Goal: Task Accomplishment & Management: Use online tool/utility

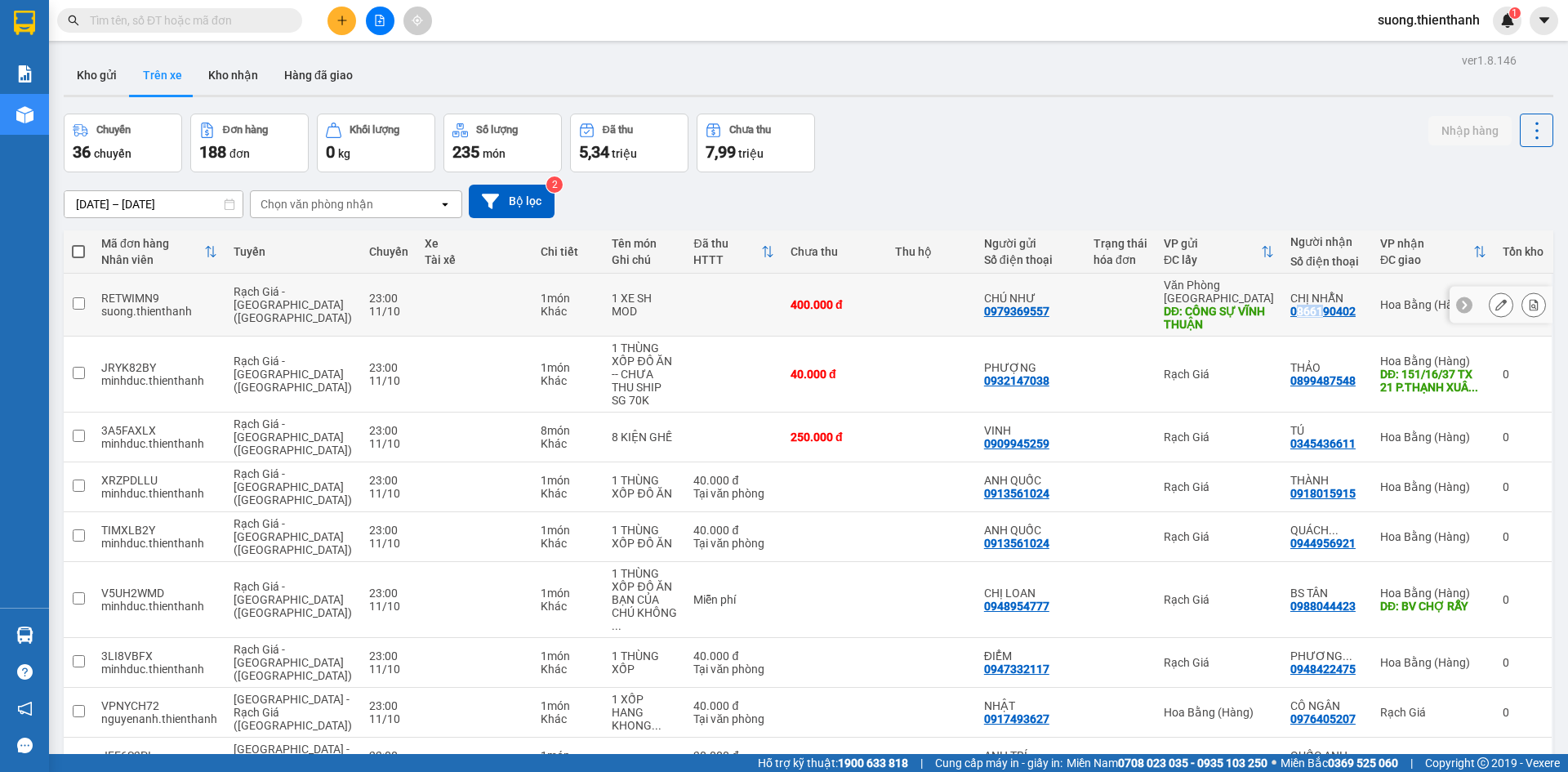
drag, startPoint x: 1281, startPoint y: 303, endPoint x: 1307, endPoint y: 307, distance: 26.3
click at [1307, 307] on div "0866190402" at bounding box center [1322, 310] width 65 height 13
click at [1209, 188] on div "[DATE] – [DATE] Press the down arrow key to interact with the calendar and sele…" at bounding box center [809, 201] width 1490 height 34
drag, startPoint x: 1276, startPoint y: 301, endPoint x: 1296, endPoint y: 223, distance: 80.5
click at [1368, 310] on tr "RETWIMN9 suong.thienthanh Rạch Giá - [GEOGRAPHIC_DATA] ([GEOGRAPHIC_DATA]) 23:0…" at bounding box center [809, 304] width 1490 height 63
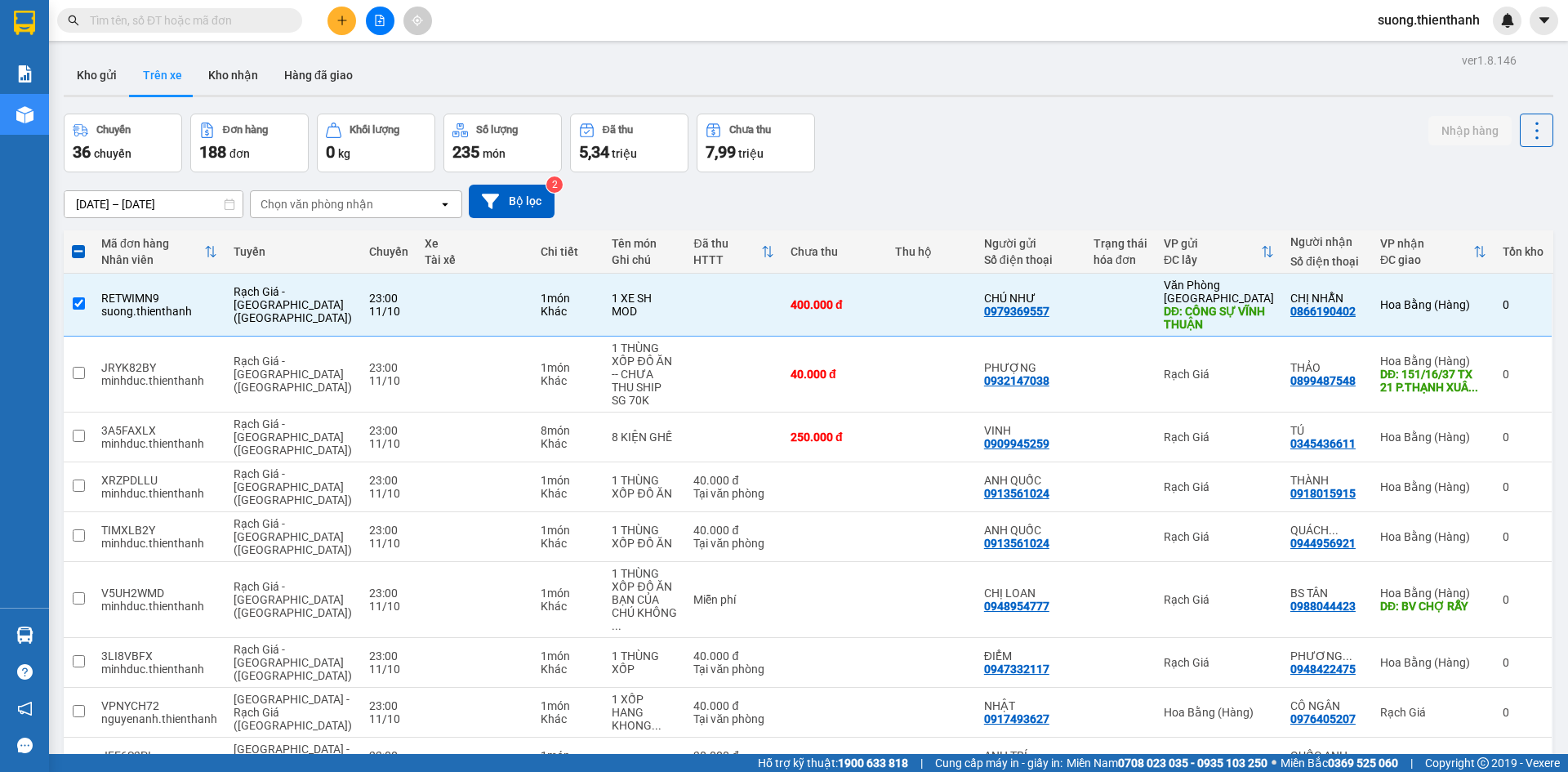
drag, startPoint x: 1260, startPoint y: 122, endPoint x: 1304, endPoint y: 219, distance: 106.5
click at [1263, 126] on div "Chuyến 36 chuyến Đơn hàng 188 đơn Khối lượng 0 kg Số lượng 235 món Đã thu 5,34 …" at bounding box center [809, 142] width 1490 height 59
drag, startPoint x: 1278, startPoint y: 310, endPoint x: 1339, endPoint y: 310, distance: 61.0
click at [1339, 310] on div "0866190402" at bounding box center [1322, 310] width 65 height 13
drag, startPoint x: 1309, startPoint y: 304, endPoint x: 1289, endPoint y: 306, distance: 20.1
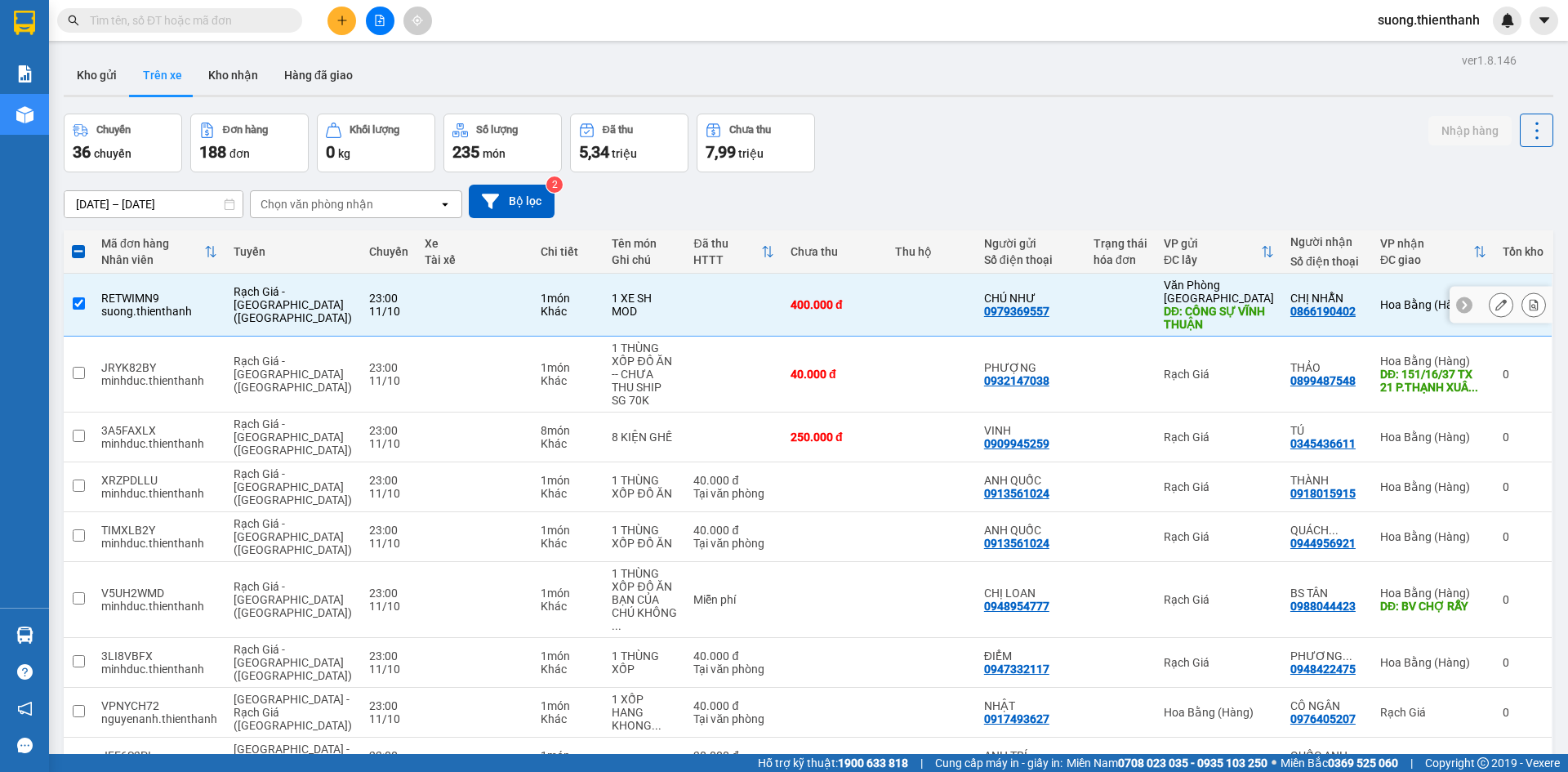
drag, startPoint x: 1289, startPoint y: 306, endPoint x: 1275, endPoint y: 311, distance: 14.9
drag, startPoint x: 1276, startPoint y: 311, endPoint x: 1281, endPoint y: 303, distance: 9.4
click at [1290, 304] on div "0866190402" at bounding box center [1322, 310] width 65 height 13
drag, startPoint x: 1275, startPoint y: 306, endPoint x: 1340, endPoint y: 308, distance: 65.0
click at [1340, 308] on td "CHỊ NHẪN 0866190402" at bounding box center [1327, 304] width 90 height 63
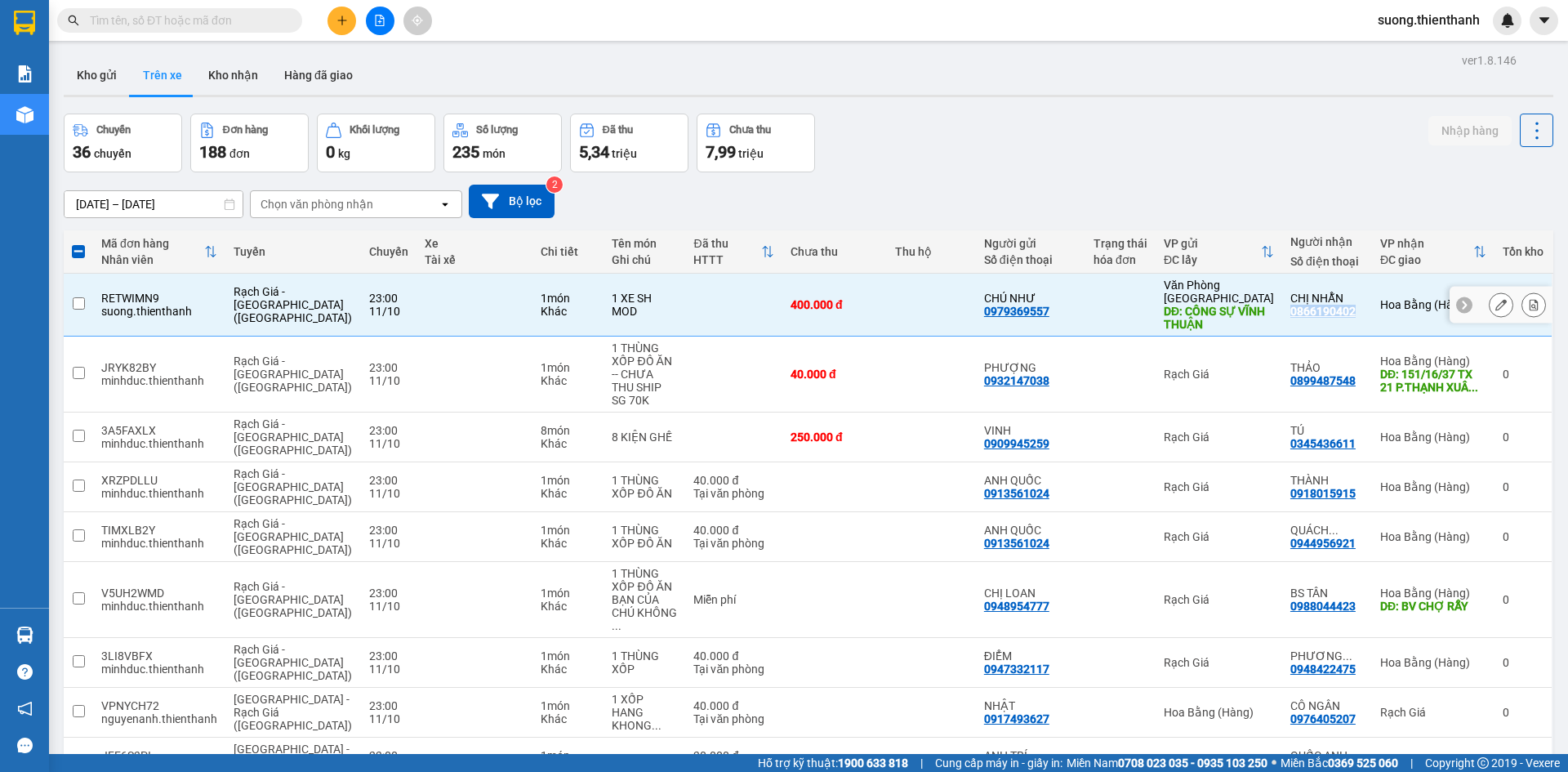
checkbox input "false"
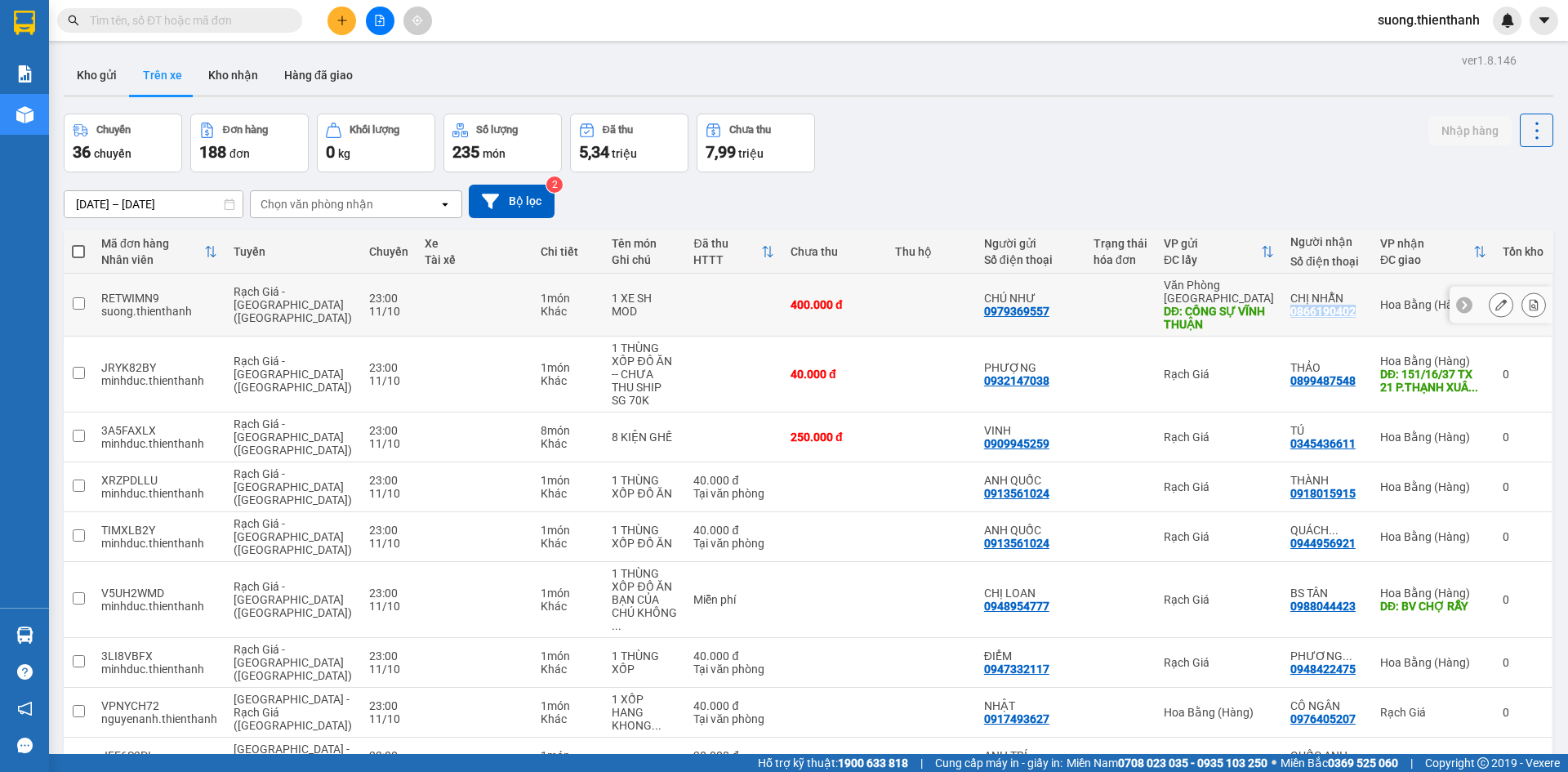
copy div "0866190402"
click at [833, 437] on td "250.000 đ" at bounding box center [835, 437] width 105 height 49
checkbox input "true"
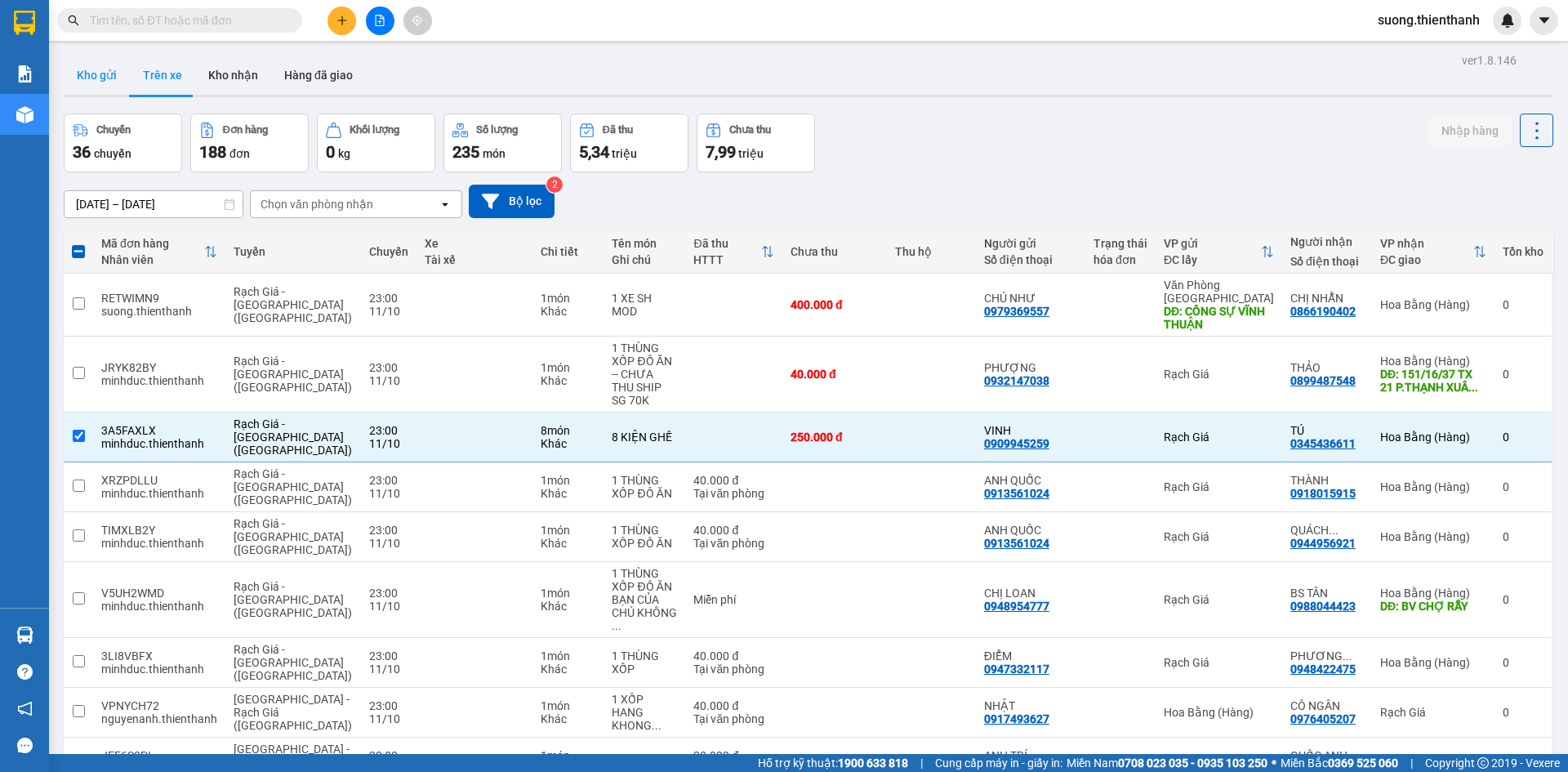
click at [110, 74] on button "Kho gửi" at bounding box center [97, 75] width 66 height 39
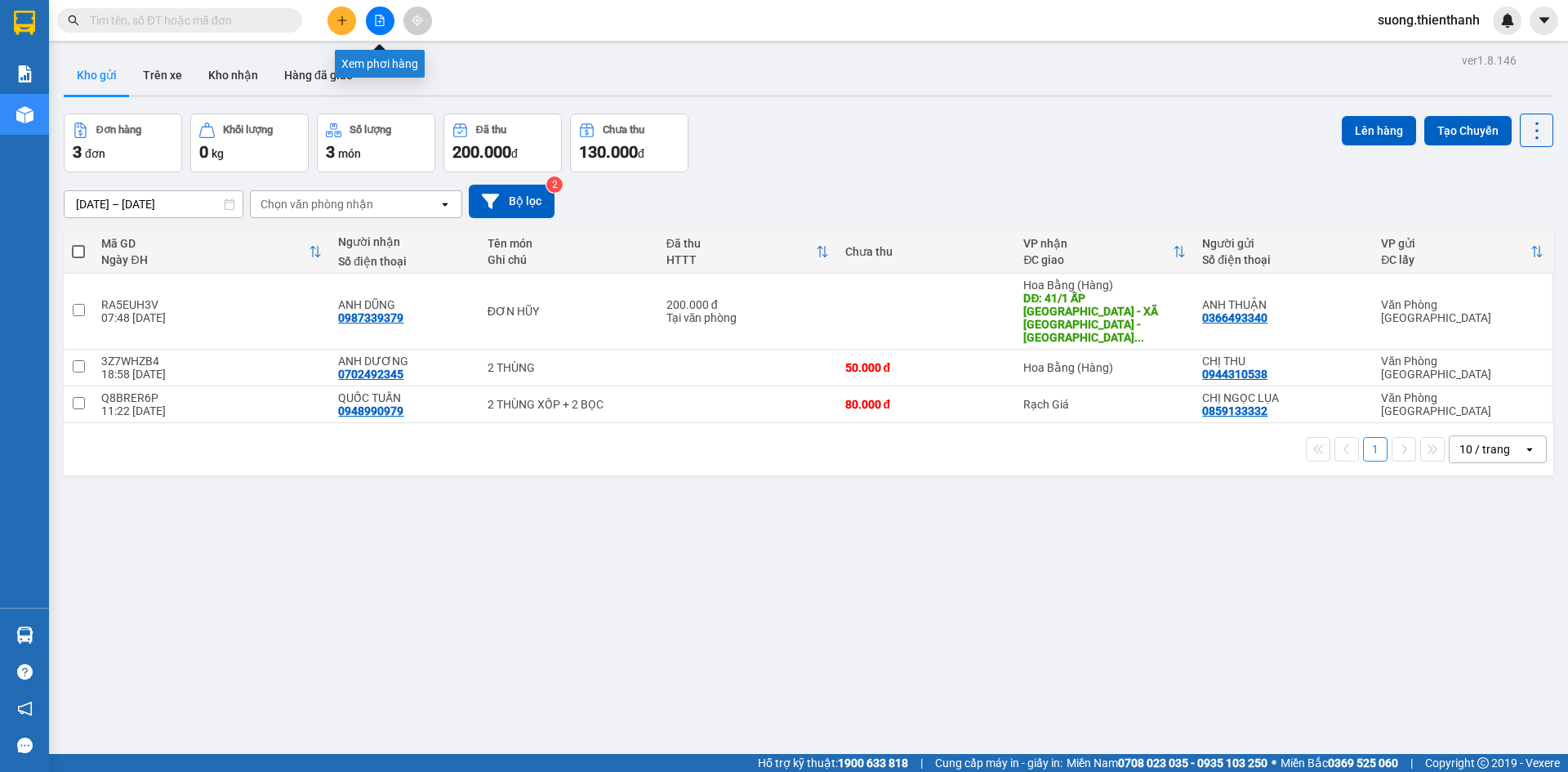
click at [380, 23] on icon "file-add" at bounding box center [380, 20] width 9 height 12
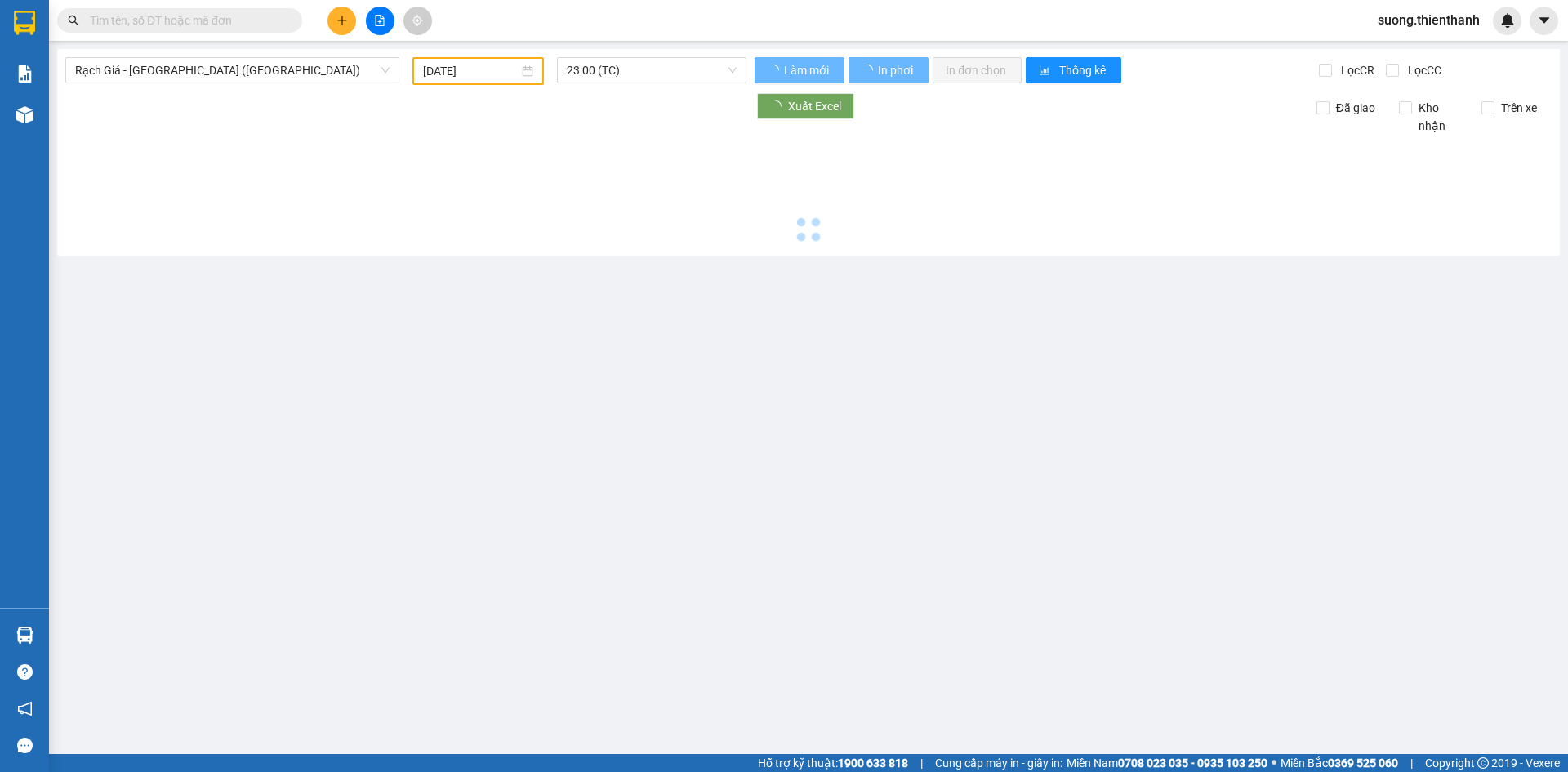
type input "[DATE]"
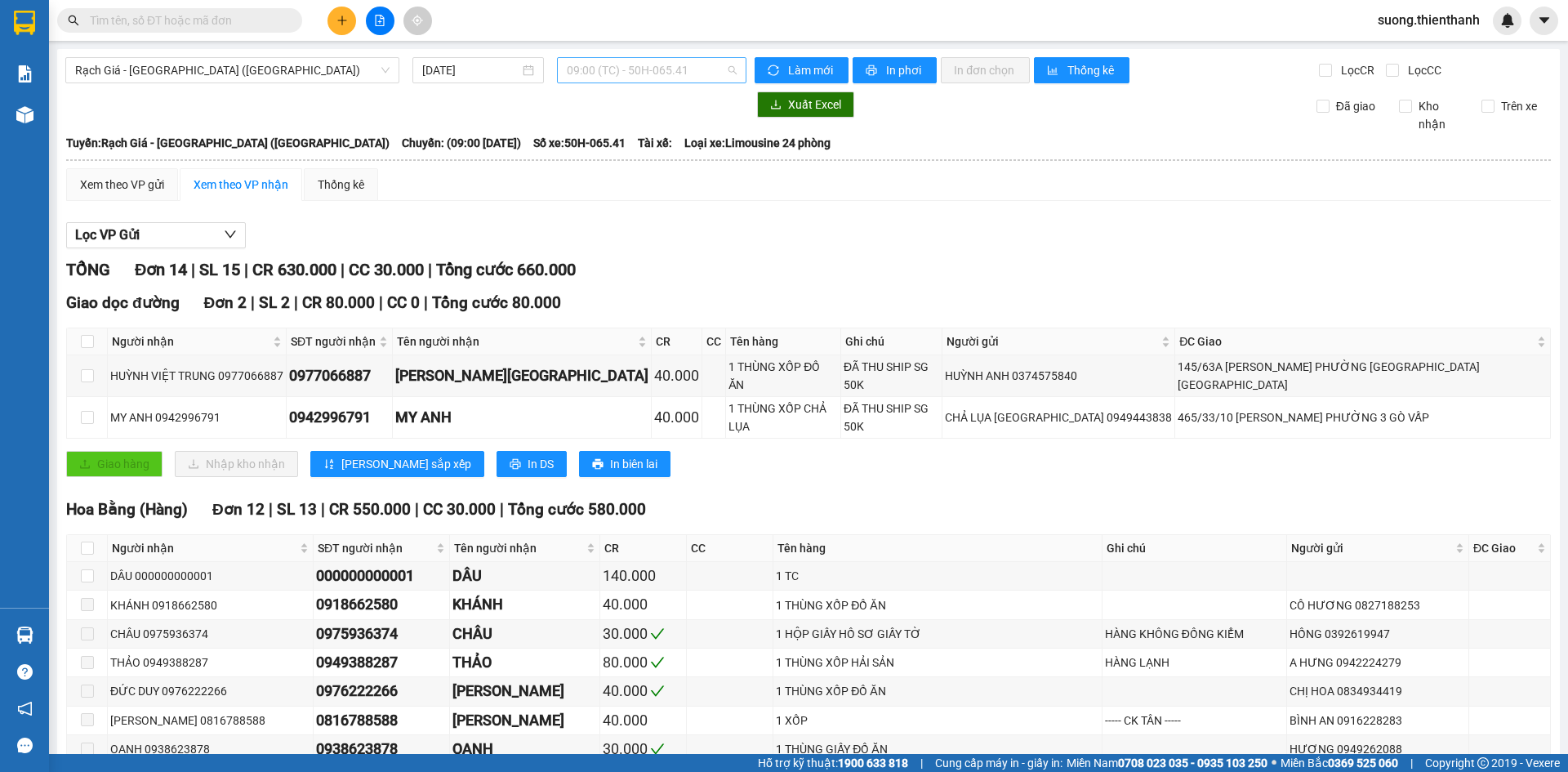
click at [602, 69] on span "09:00 (TC) - 50H-065.41" at bounding box center [651, 70] width 169 height 24
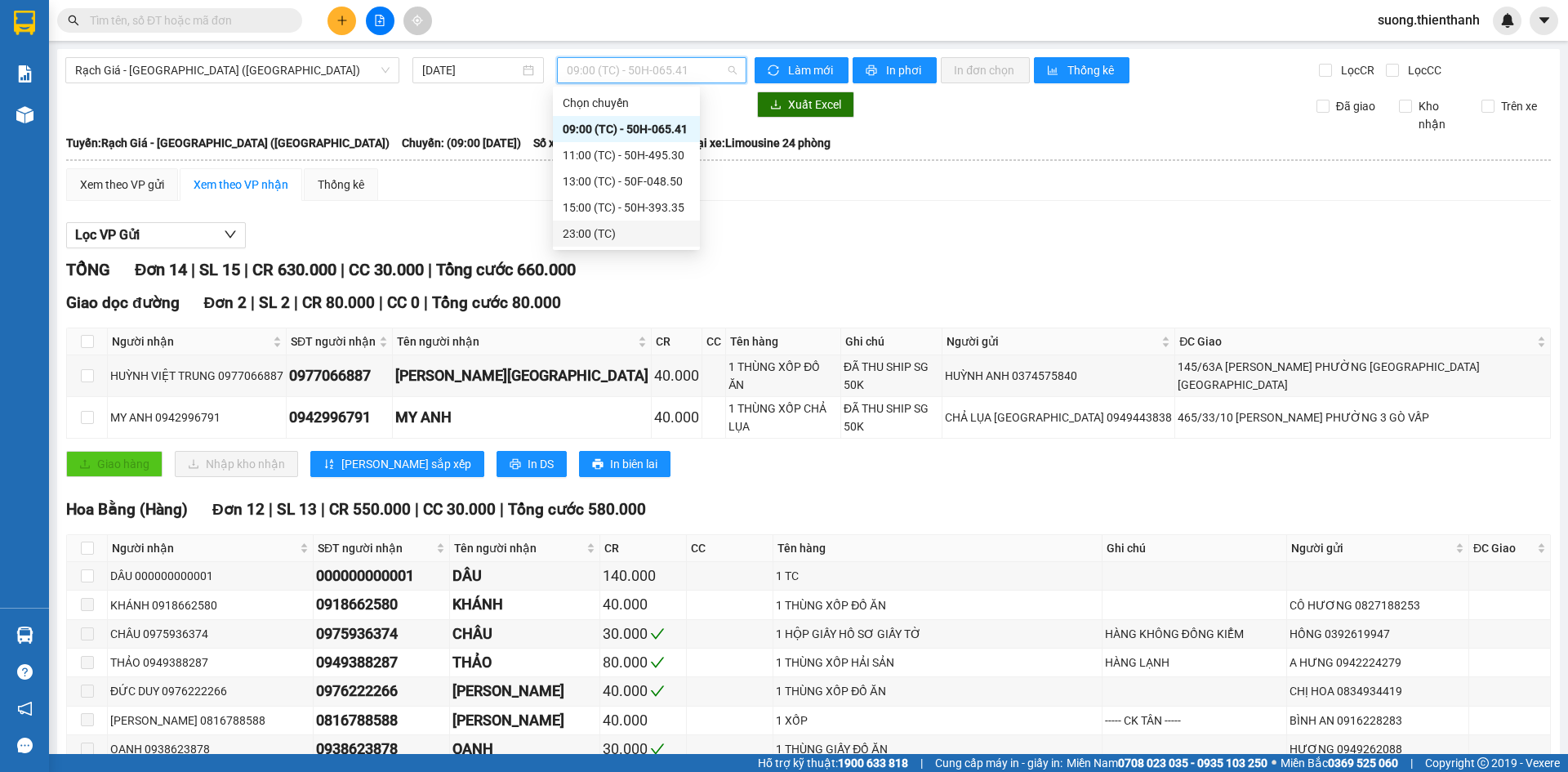
click at [575, 225] on div "23:00 (TC)" at bounding box center [627, 233] width 128 height 18
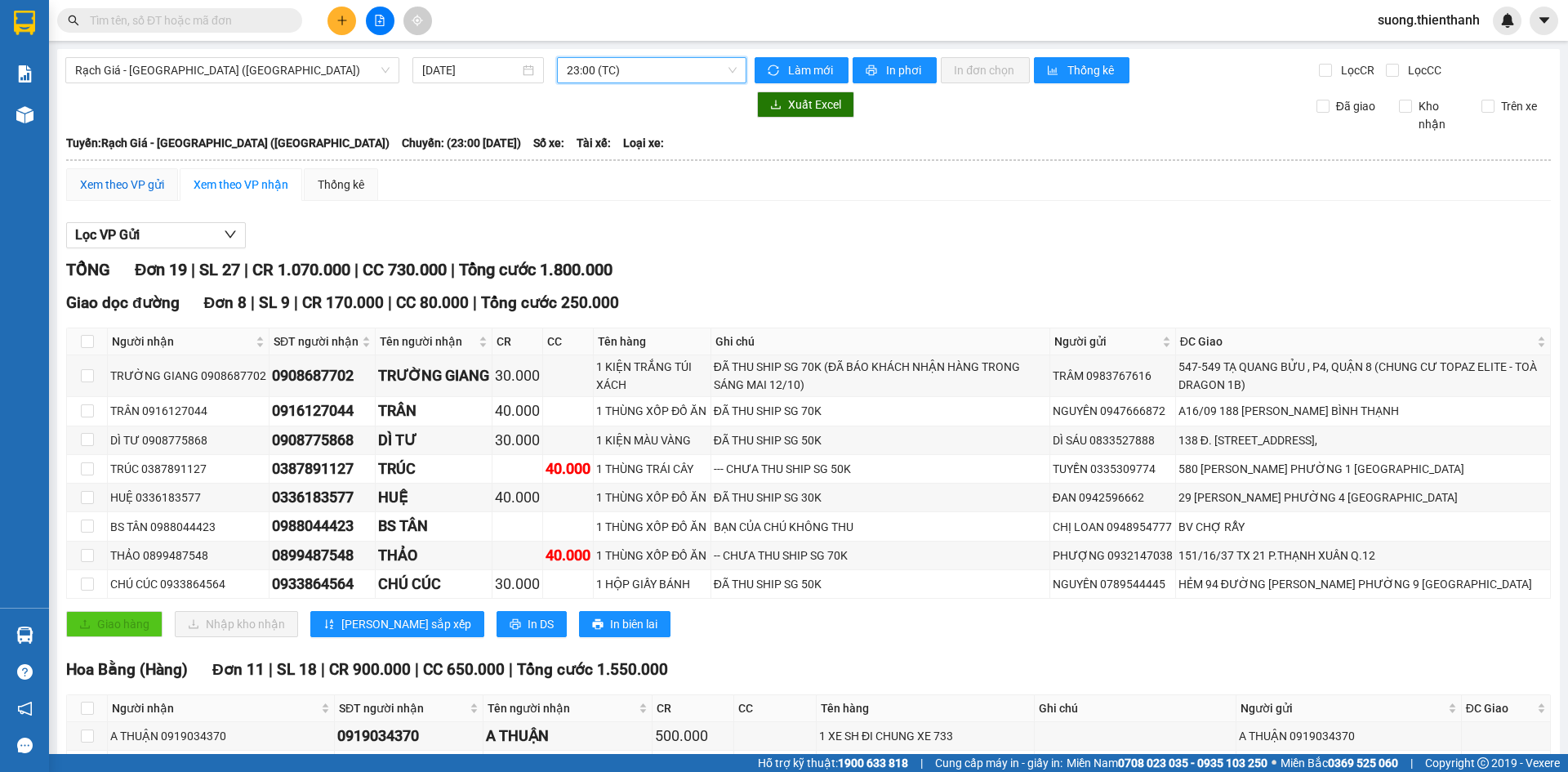
click at [154, 184] on div "Xem theo VP gửi" at bounding box center [122, 184] width 84 height 18
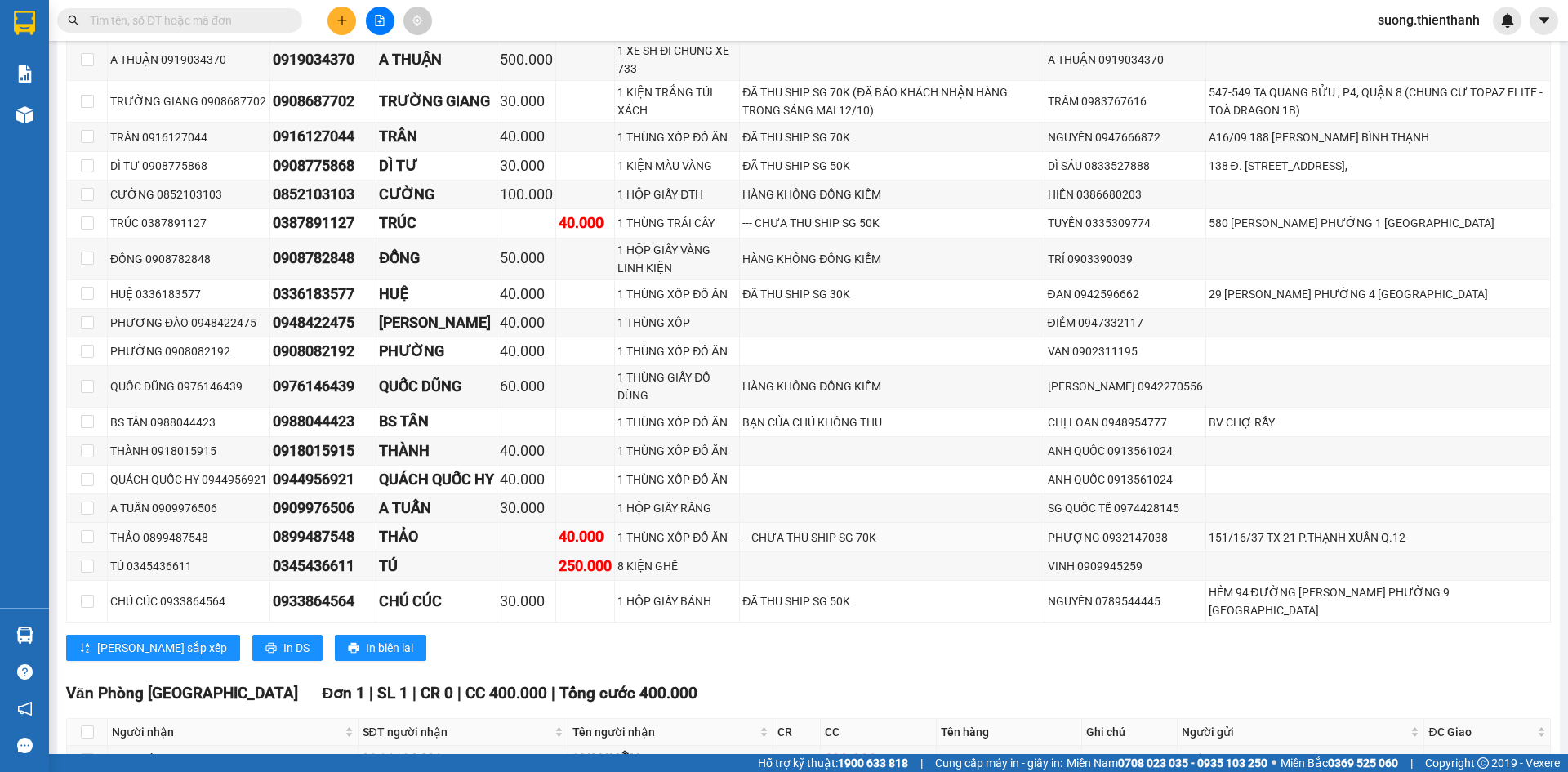
scroll to position [567, 0]
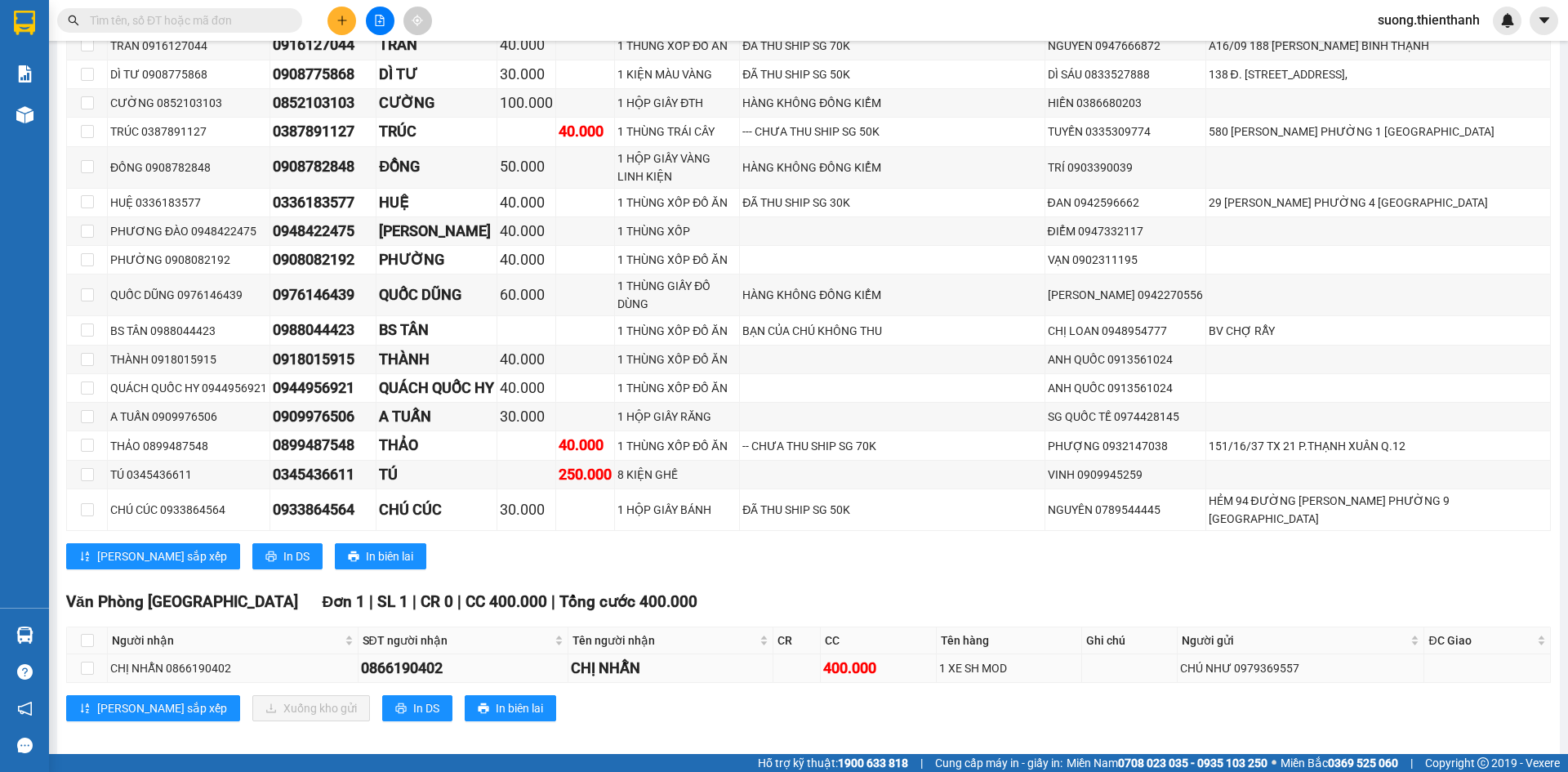
click at [95, 658] on td at bounding box center [87, 668] width 41 height 29
click at [80, 662] on input "checkbox" at bounding box center [86, 667] width 13 height 13
checkbox input "true"
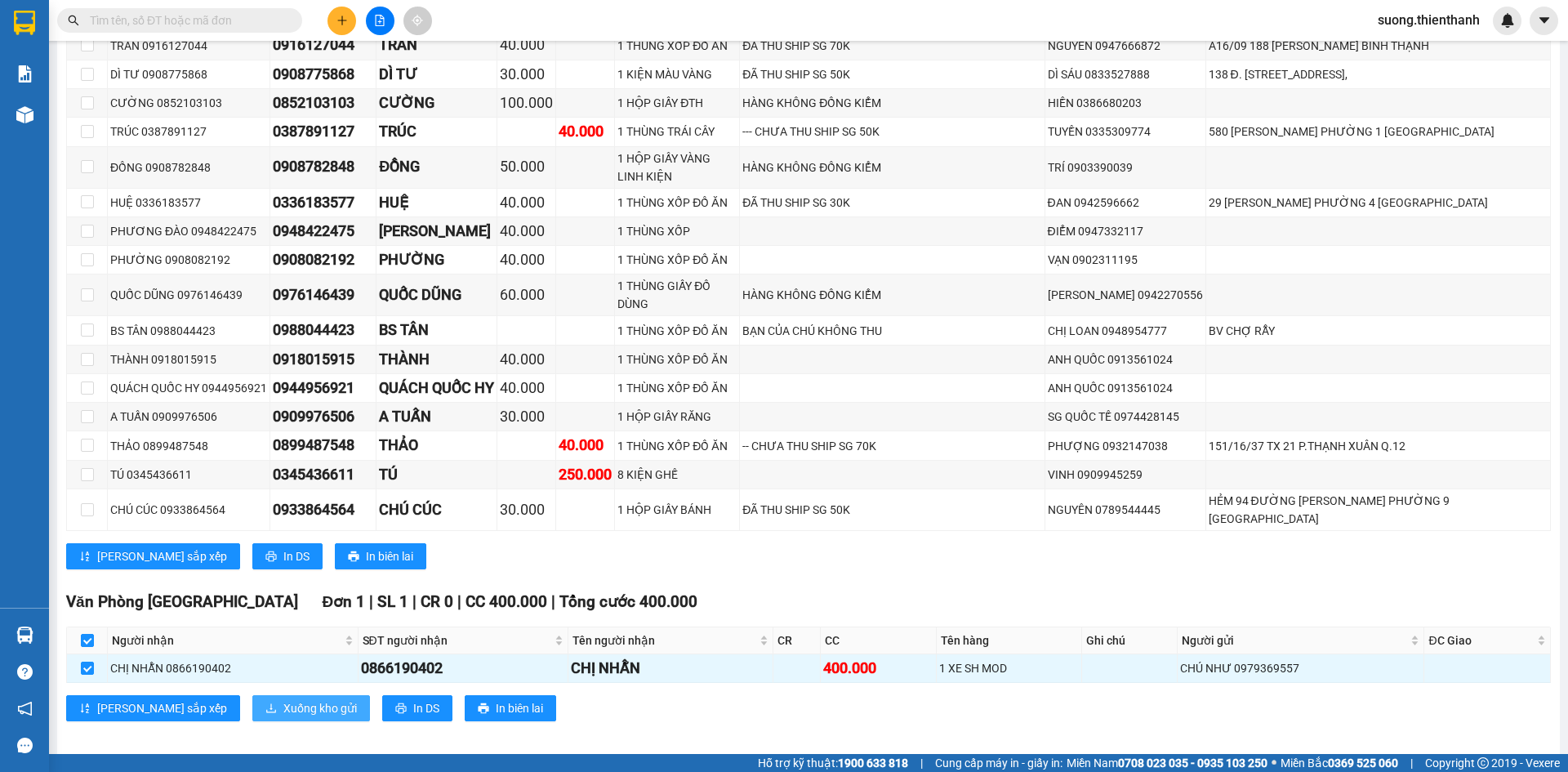
click at [284, 699] on span "Xuống kho gửi" at bounding box center [321, 708] width 74 height 18
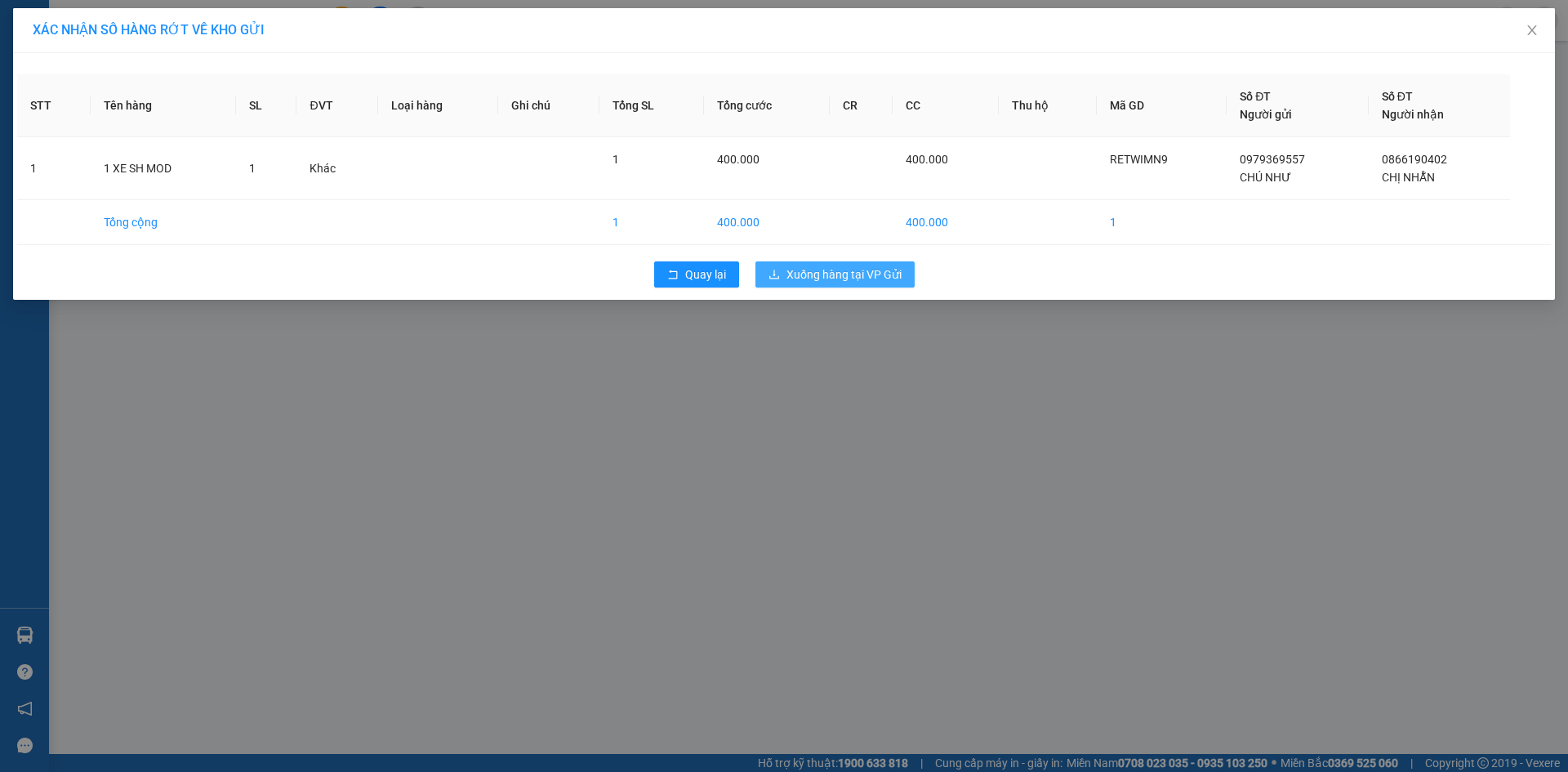
click at [829, 273] on span "Xuống hàng tại VP Gửi" at bounding box center [844, 274] width 115 height 18
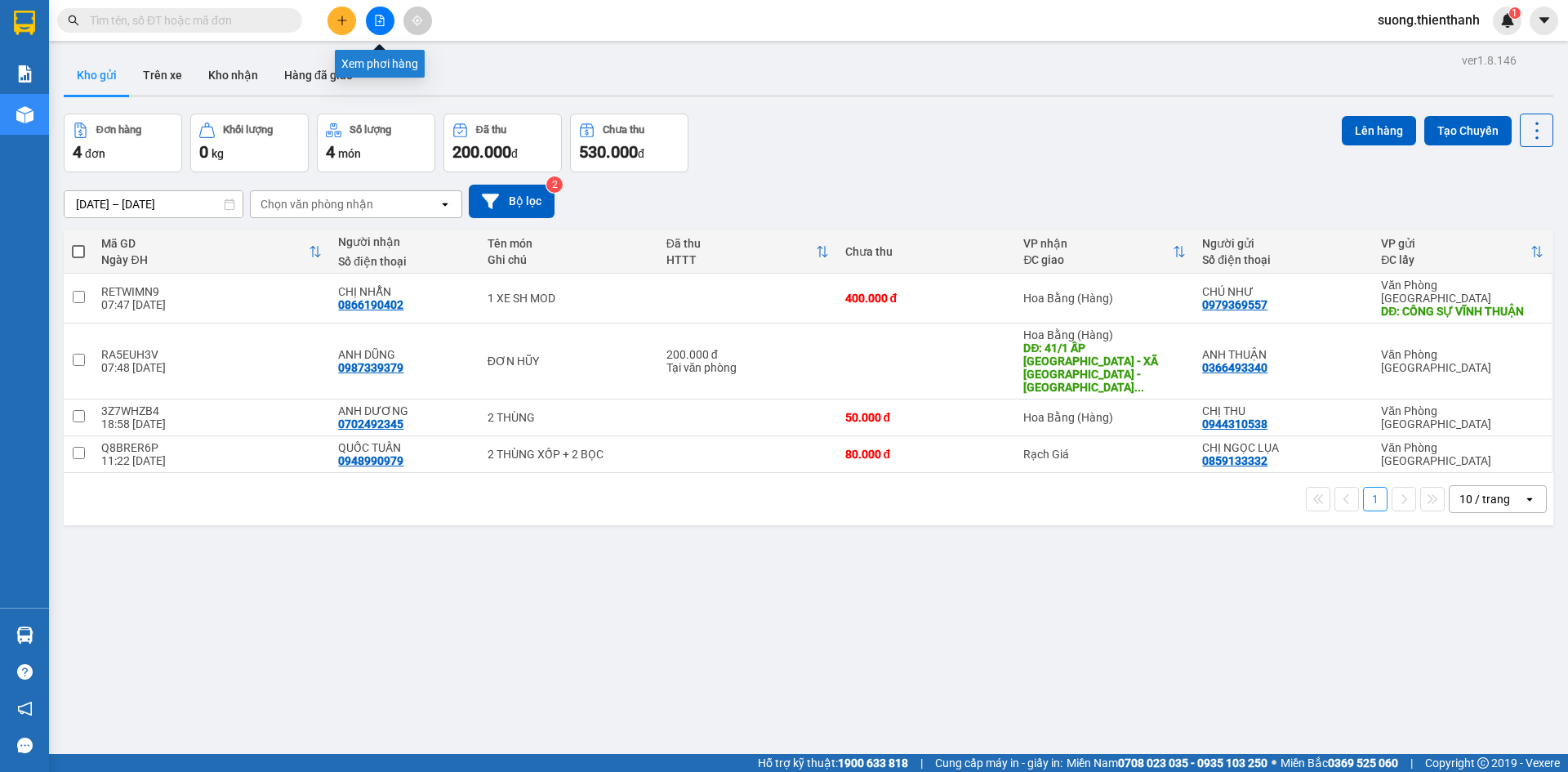
drag, startPoint x: 377, startPoint y: 20, endPoint x: 379, endPoint y: 39, distance: 19.1
click at [379, 23] on icon "file-add" at bounding box center [380, 20] width 12 height 12
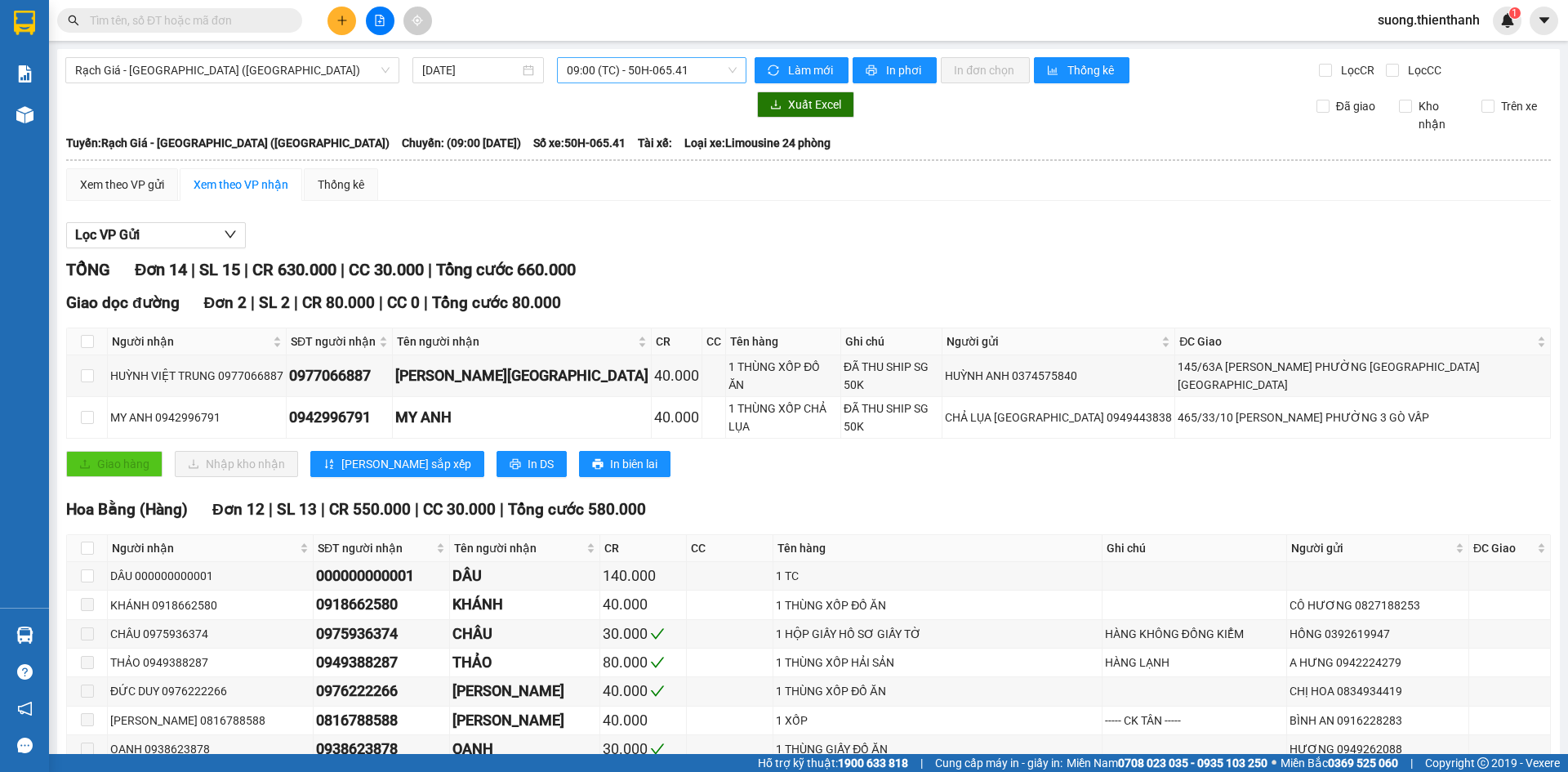
click at [595, 70] on span "09:00 (TC) - 50H-065.41" at bounding box center [651, 70] width 169 height 24
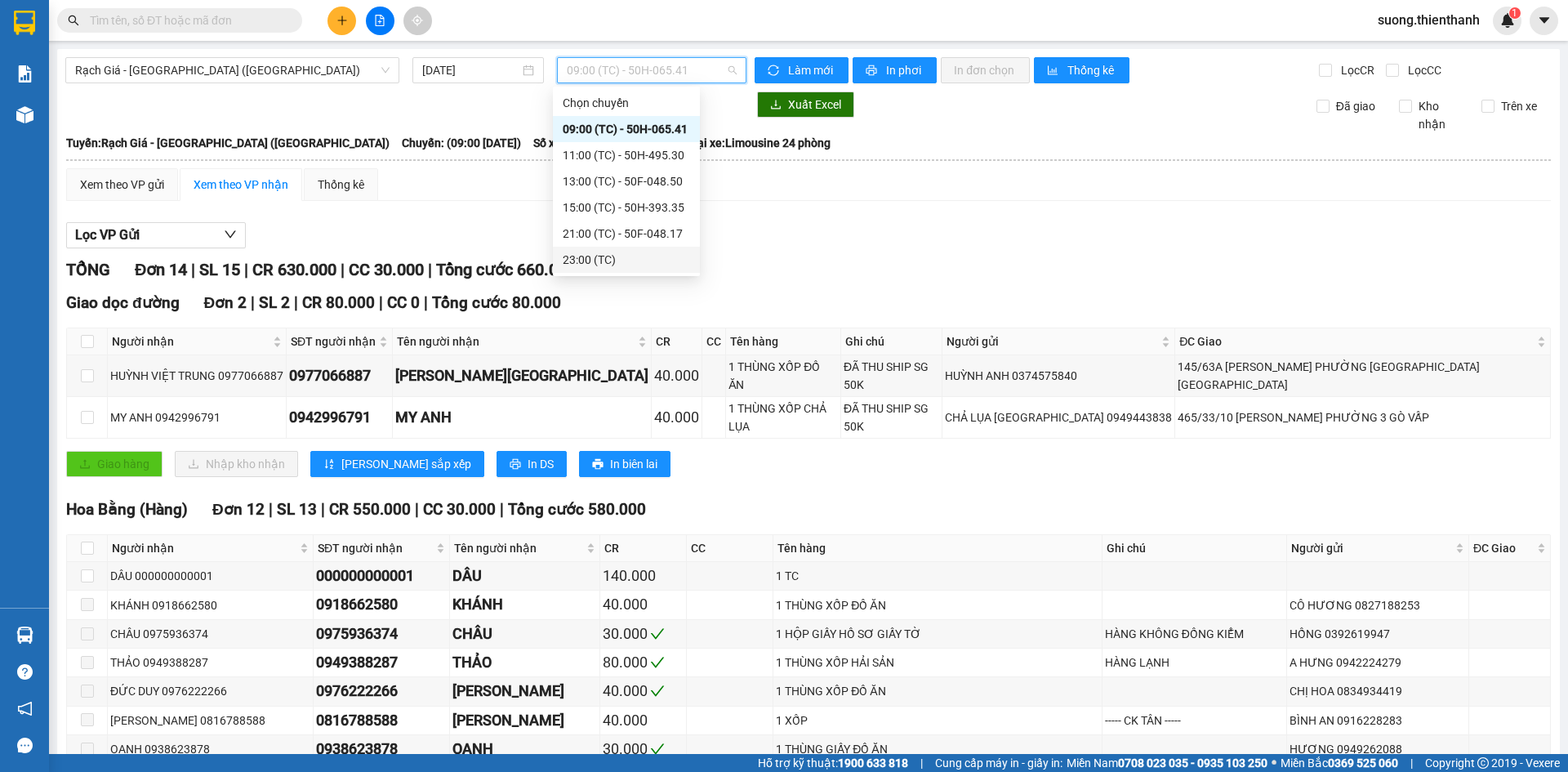
click at [572, 261] on div "23:00 (TC)" at bounding box center [627, 260] width 128 height 18
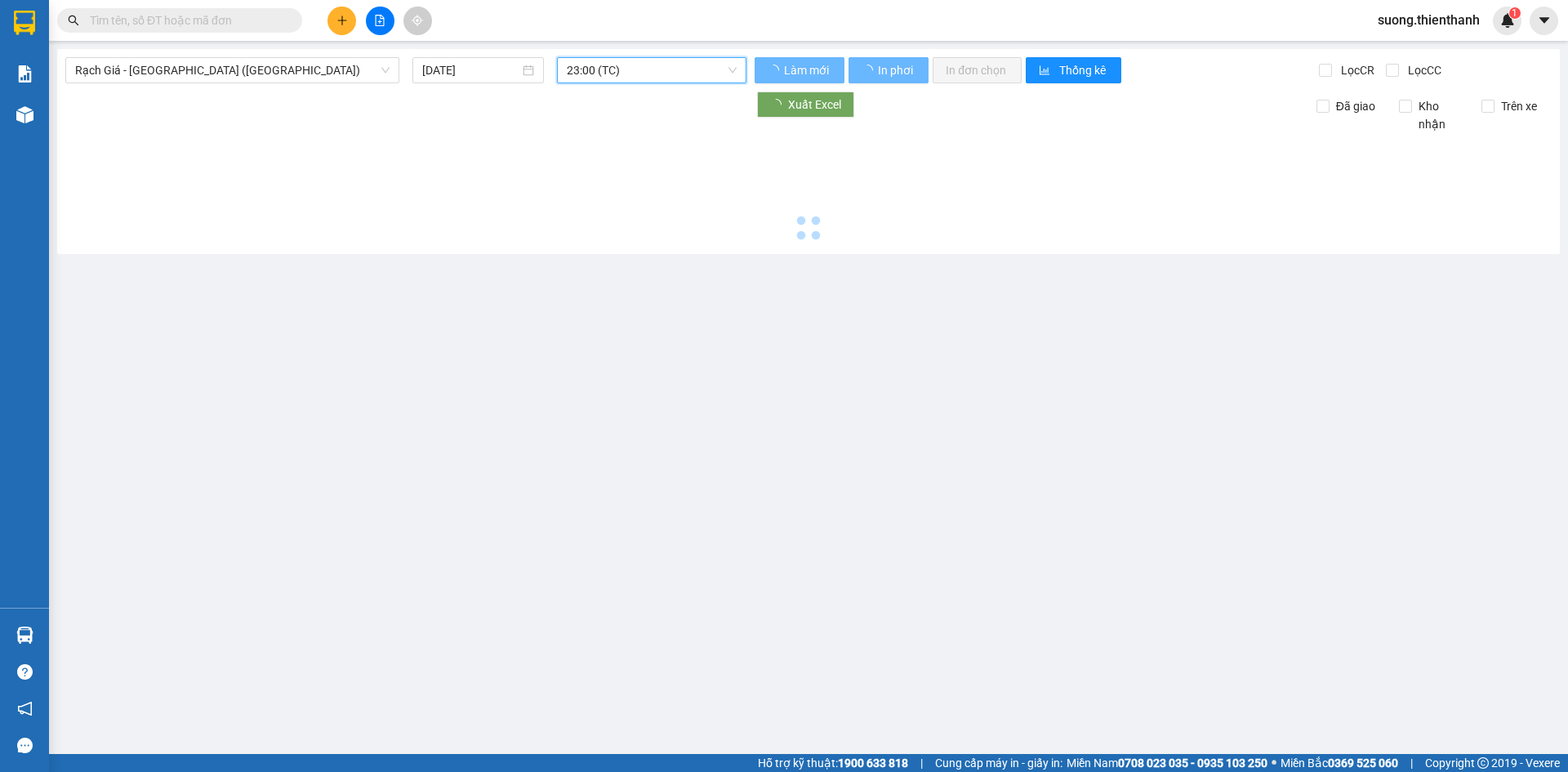
click at [572, 262] on main "Rạch Giá - Sài Gòn (Hàng Hoá) 11/10/2025 23:00 23:00 (TC) Làm mới In phơi In đơ…" at bounding box center [784, 377] width 1568 height 754
